Goal: Navigation & Orientation: Go to known website

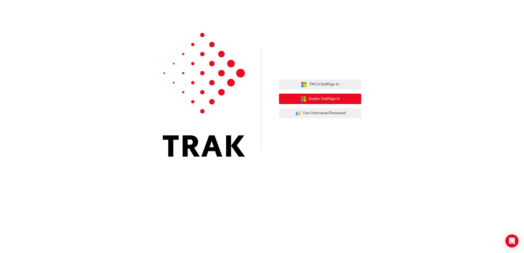
click at [314, 99] on span "Dealer Staff Sign In" at bounding box center [324, 99] width 31 height 6
click at [316, 100] on span "Dealer Staff Sign In" at bounding box center [324, 99] width 31 height 6
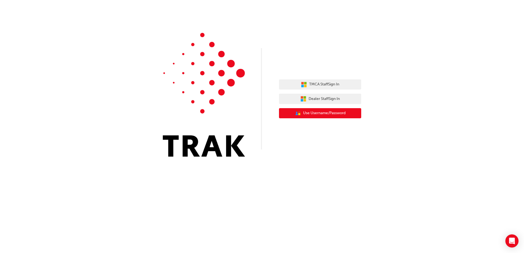
click at [315, 115] on span "Use Username/Password" at bounding box center [324, 113] width 42 height 6
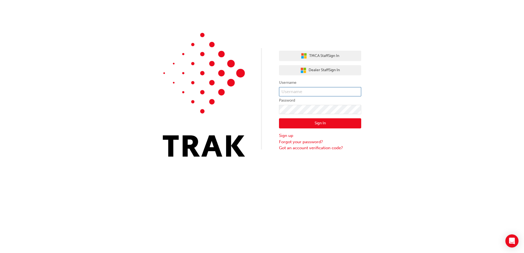
click at [290, 89] on input "text" at bounding box center [320, 91] width 82 height 9
type input "jing.lin@northpoint.com.au"
